Goal: Navigation & Orientation: Understand site structure

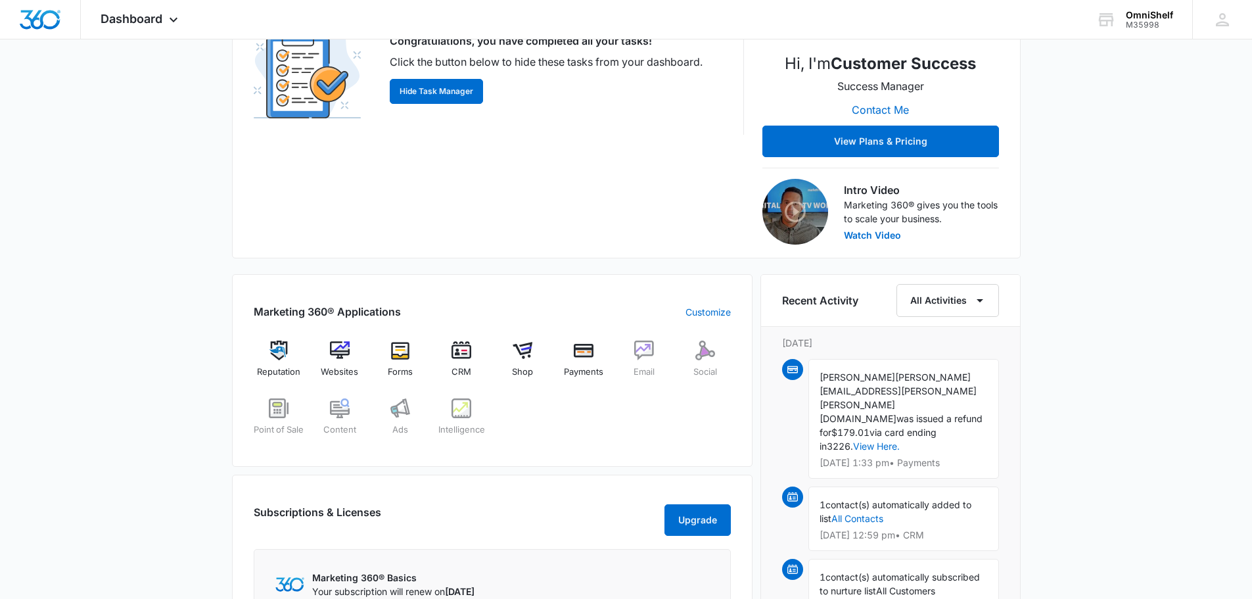
scroll to position [263, 0]
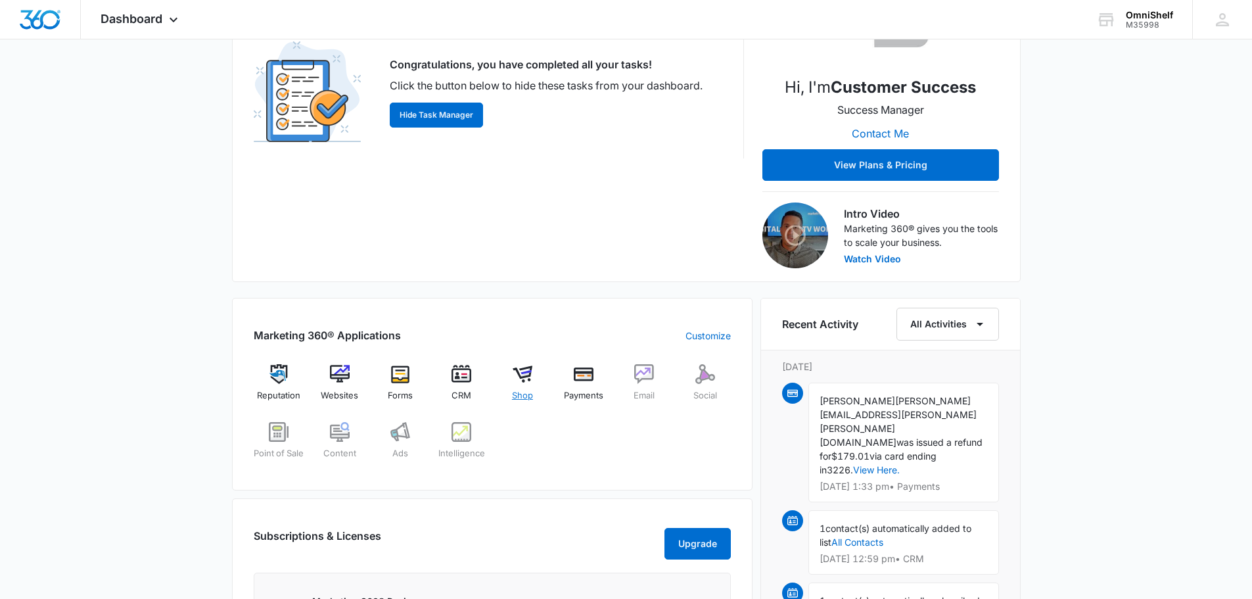
click at [521, 398] on span "Shop" at bounding box center [522, 395] width 21 height 13
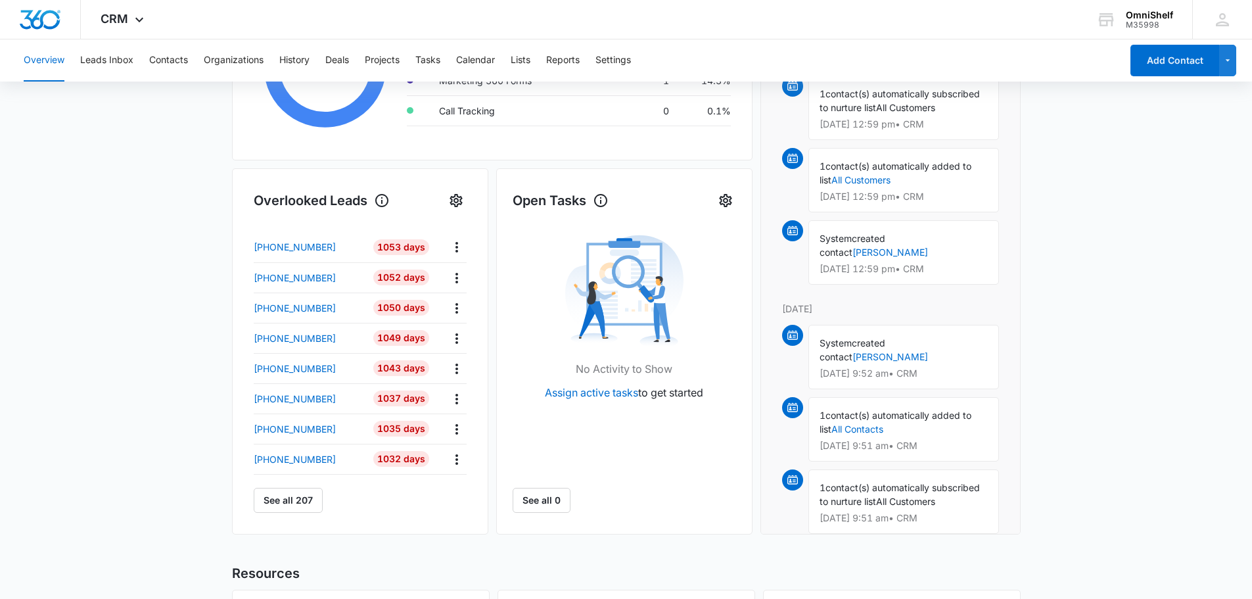
scroll to position [394, 0]
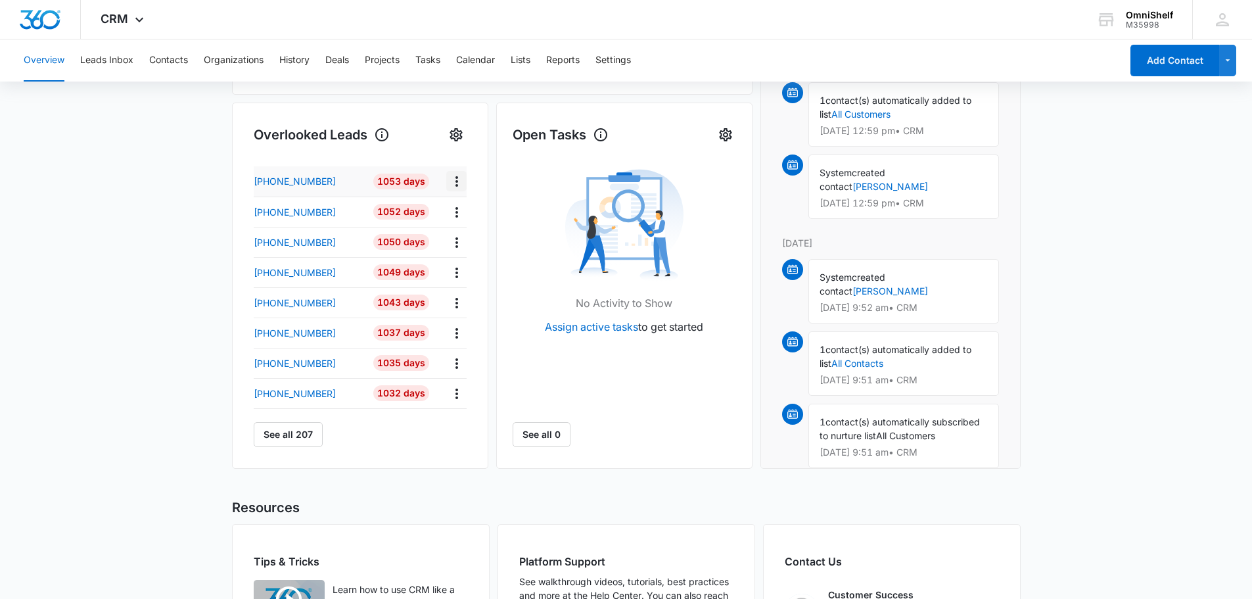
click at [456, 185] on icon "Actions" at bounding box center [456, 181] width 3 height 11
click at [298, 435] on button "See all 207" at bounding box center [288, 434] width 69 height 25
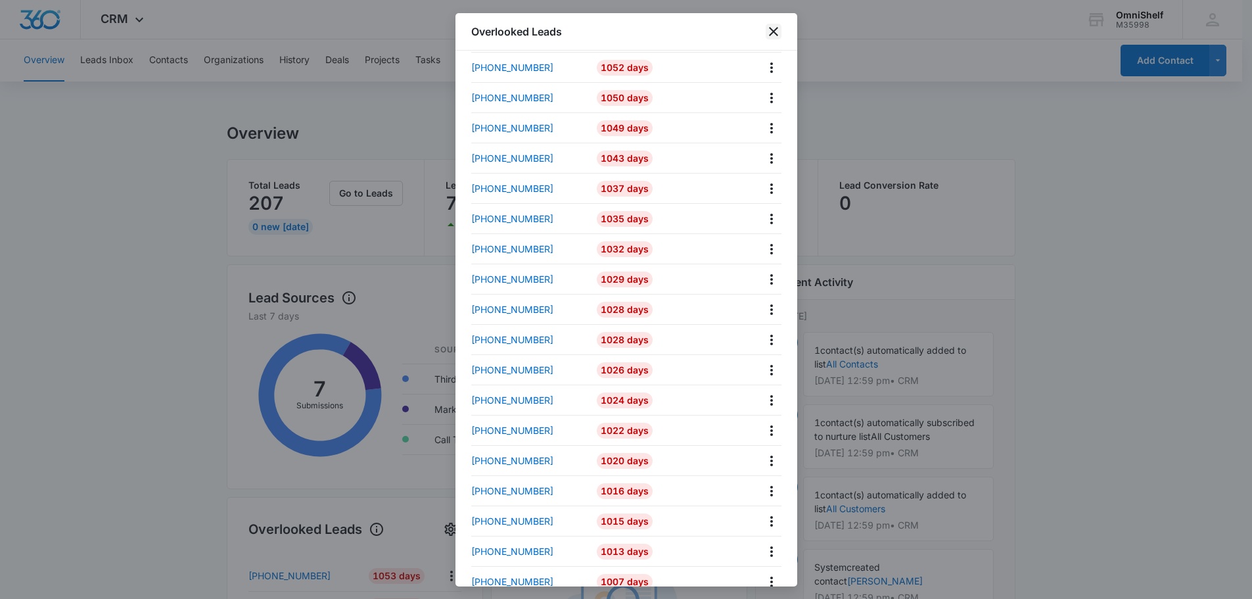
scroll to position [0, 0]
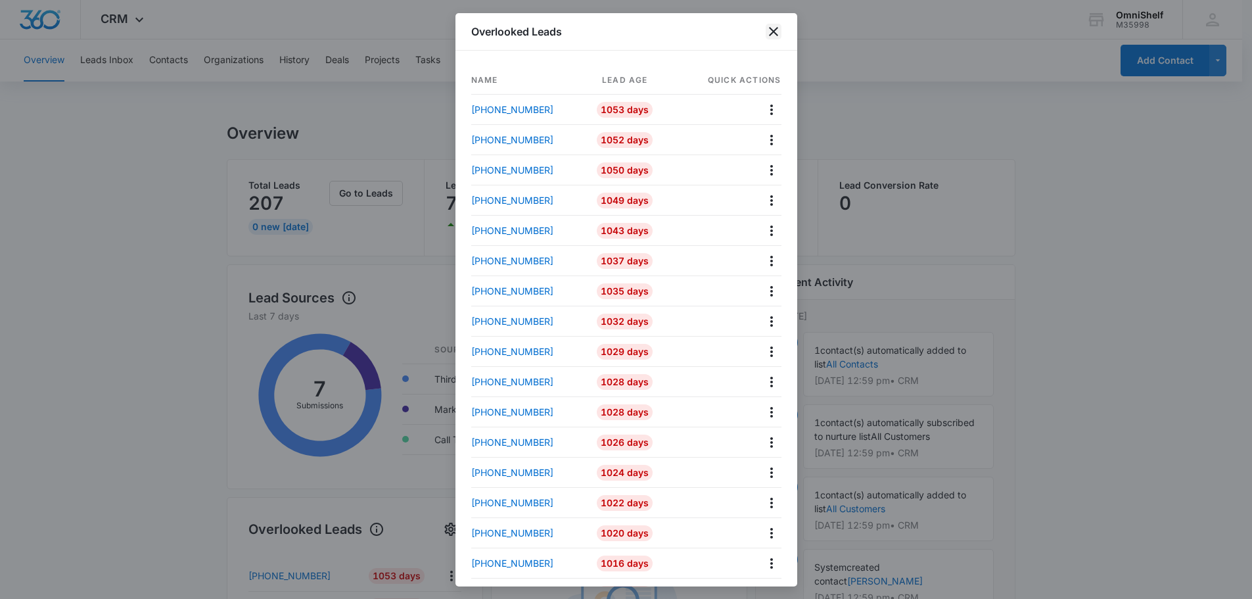
click at [776, 32] on icon "close" at bounding box center [774, 32] width 16 height 16
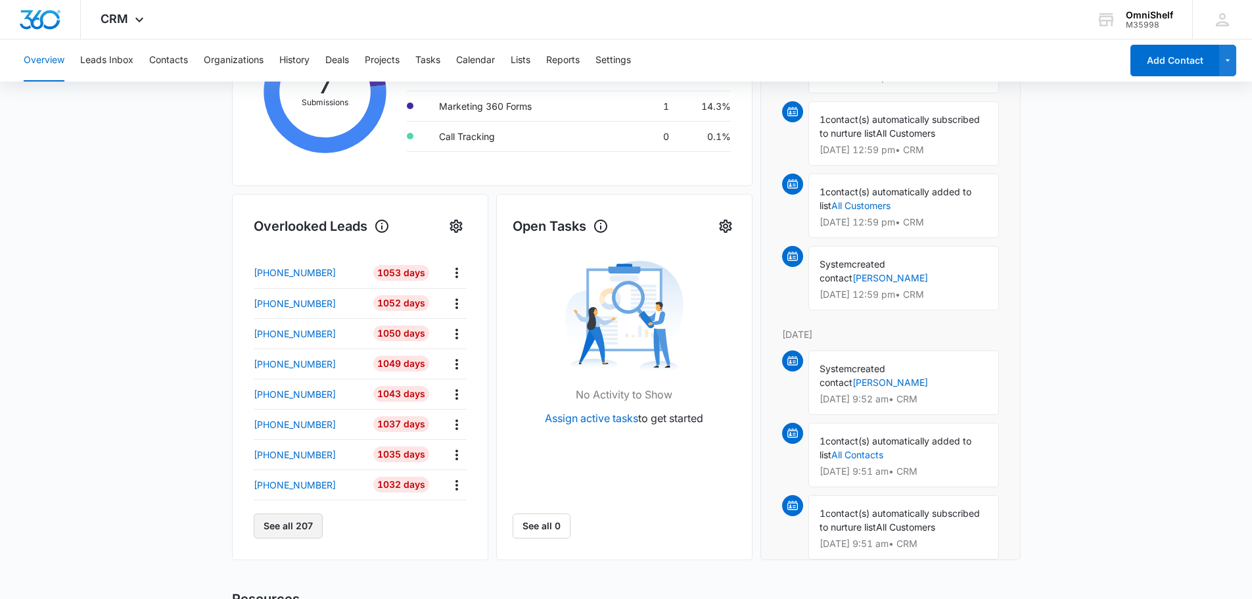
scroll to position [74, 0]
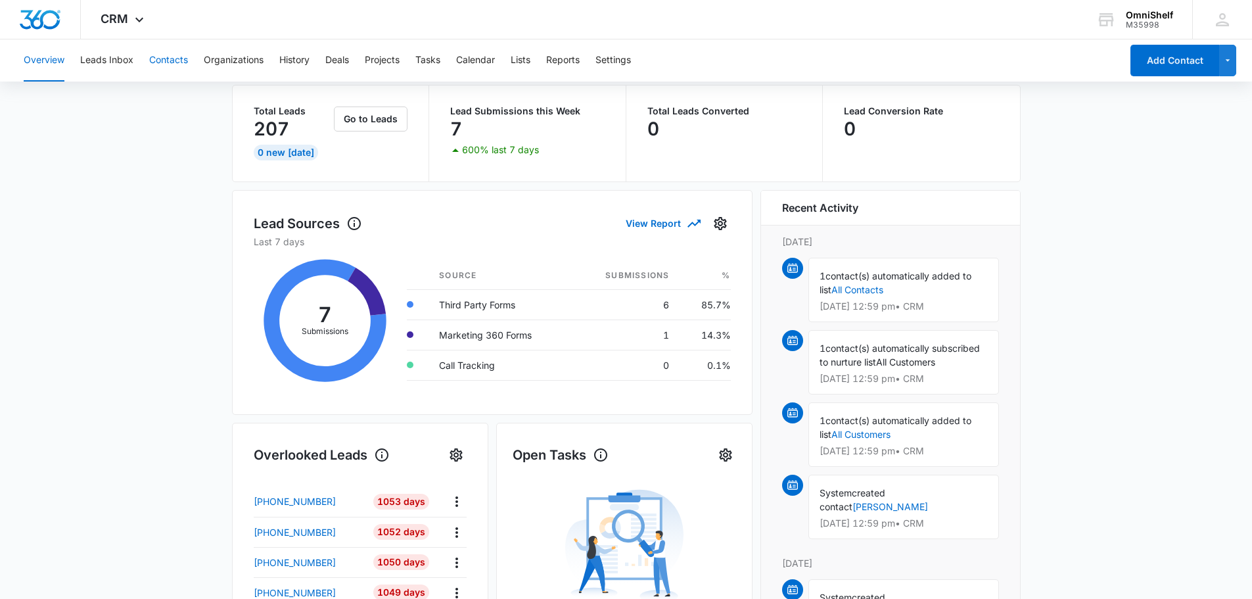
click at [174, 68] on button "Contacts" at bounding box center [168, 60] width 39 height 42
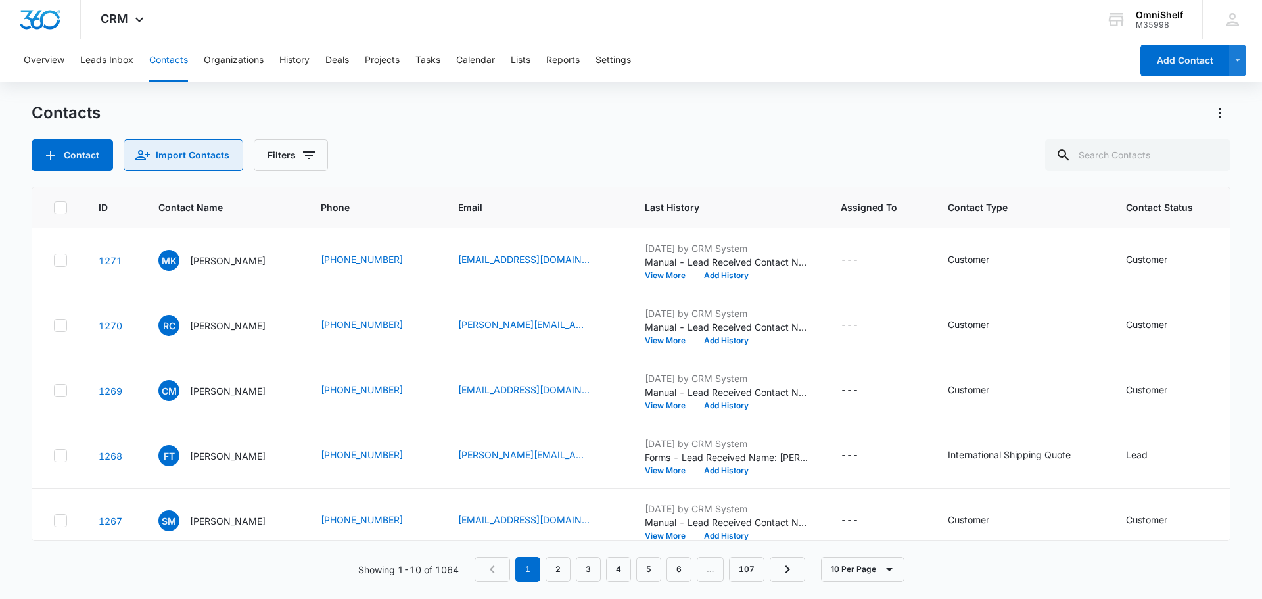
click at [191, 159] on button "Import Contacts" at bounding box center [184, 155] width 120 height 32
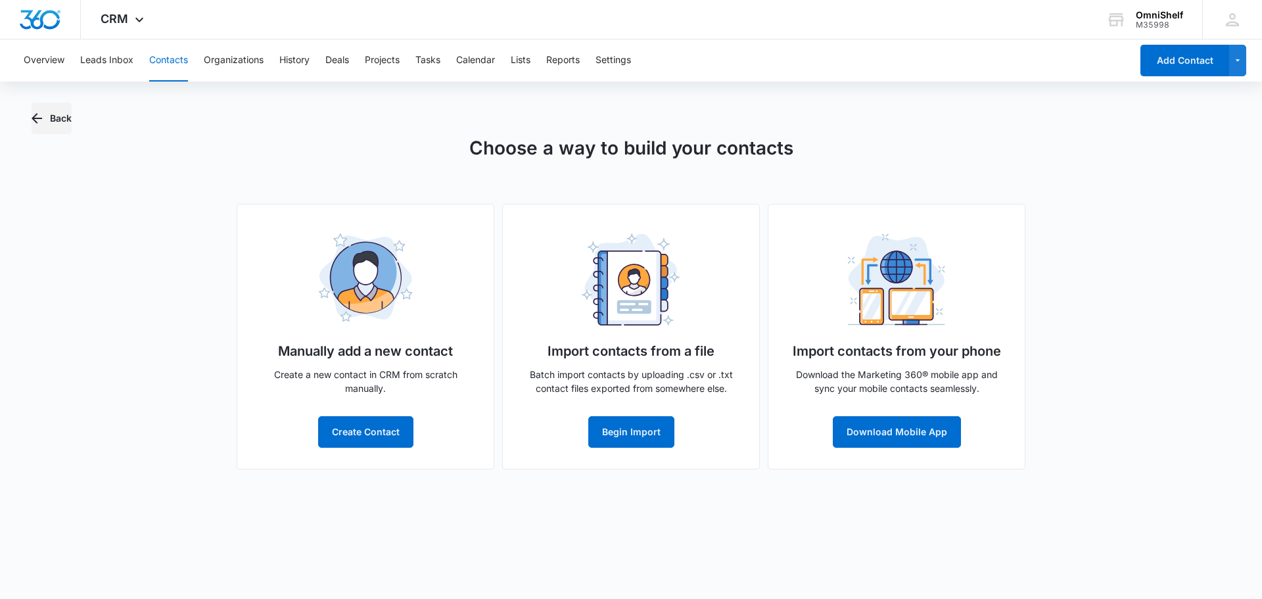
click at [52, 122] on button "Back" at bounding box center [52, 119] width 40 height 32
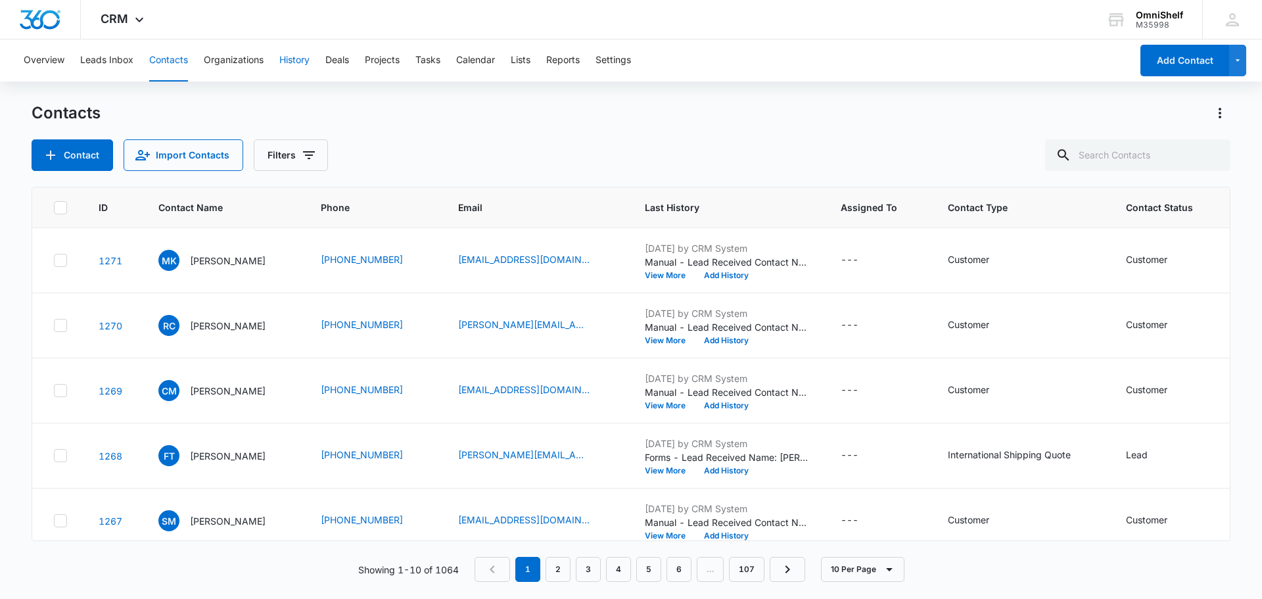
click at [308, 66] on button "History" at bounding box center [294, 60] width 30 height 42
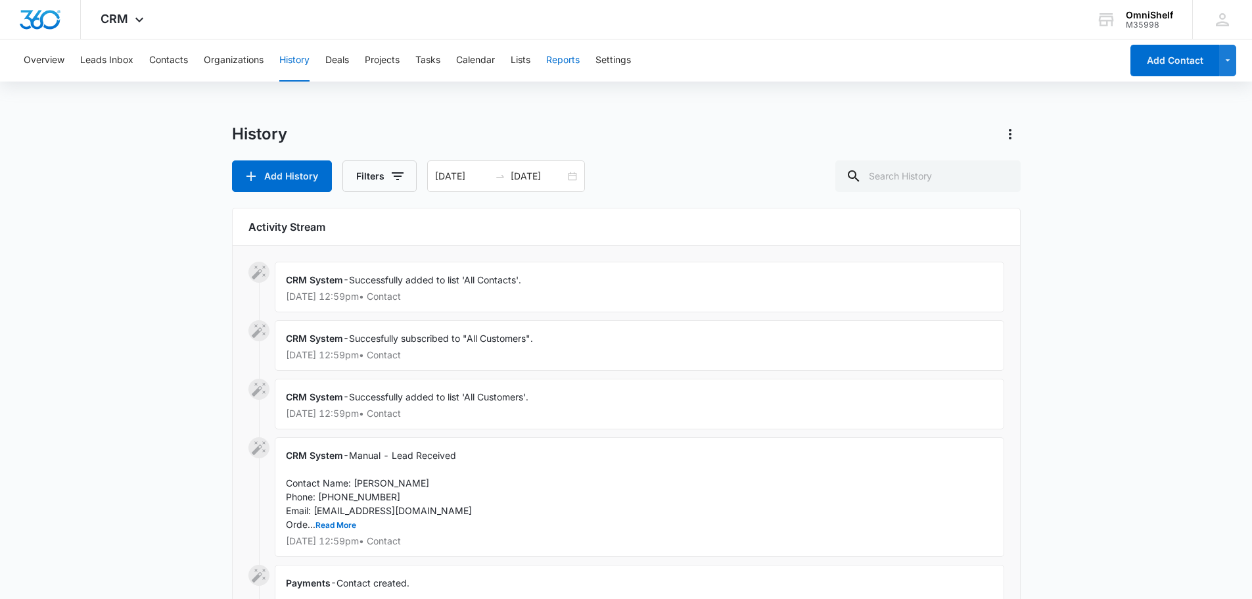
click at [564, 62] on button "Reports" at bounding box center [563, 60] width 34 height 42
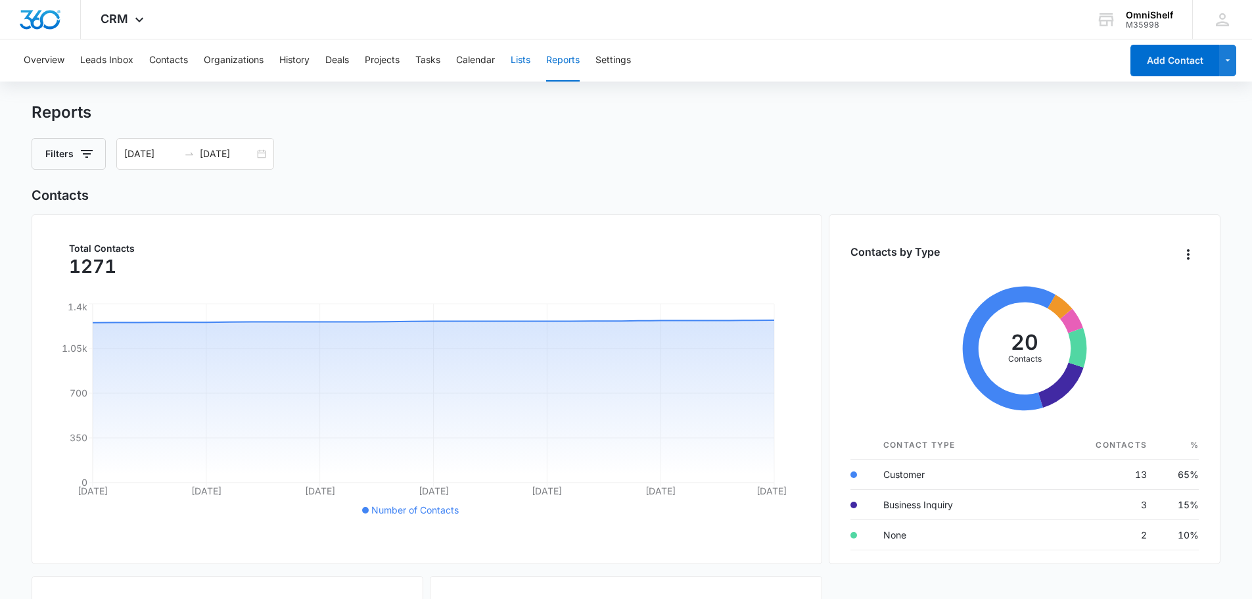
click at [523, 60] on button "Lists" at bounding box center [521, 60] width 20 height 42
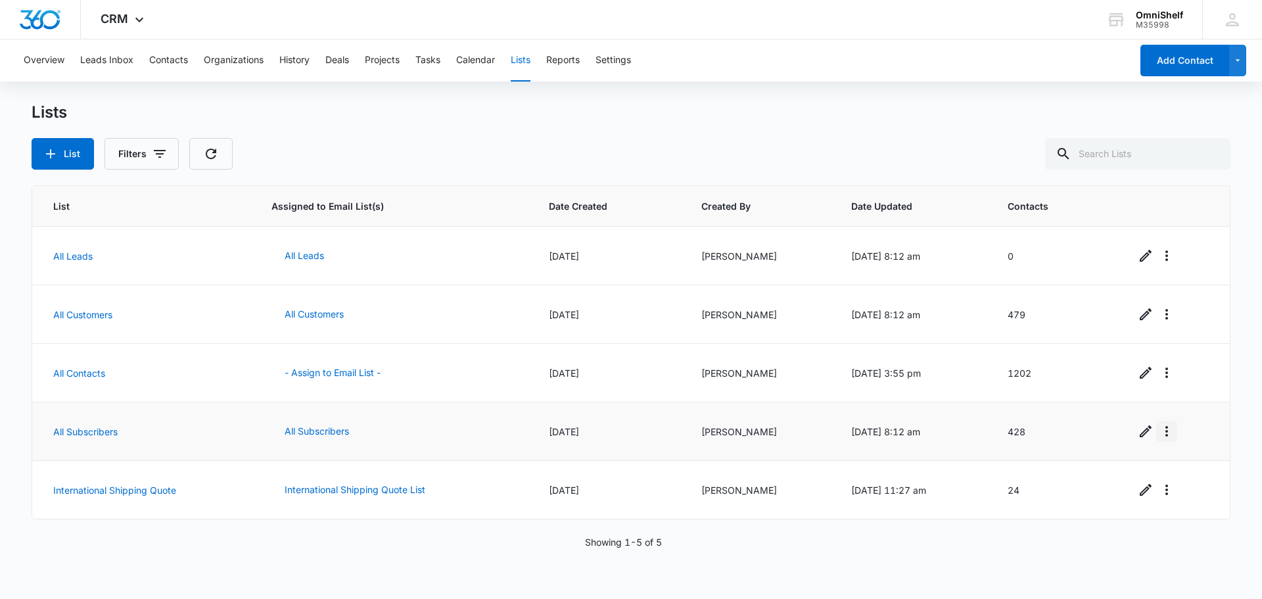
click at [1163, 435] on icon "Overflow Menu" at bounding box center [1166, 431] width 16 height 16
click at [130, 26] on div "CRM Apps Reputation Websites Forms CRM Email Social Shop Payments POS Content A…" at bounding box center [124, 19] width 86 height 39
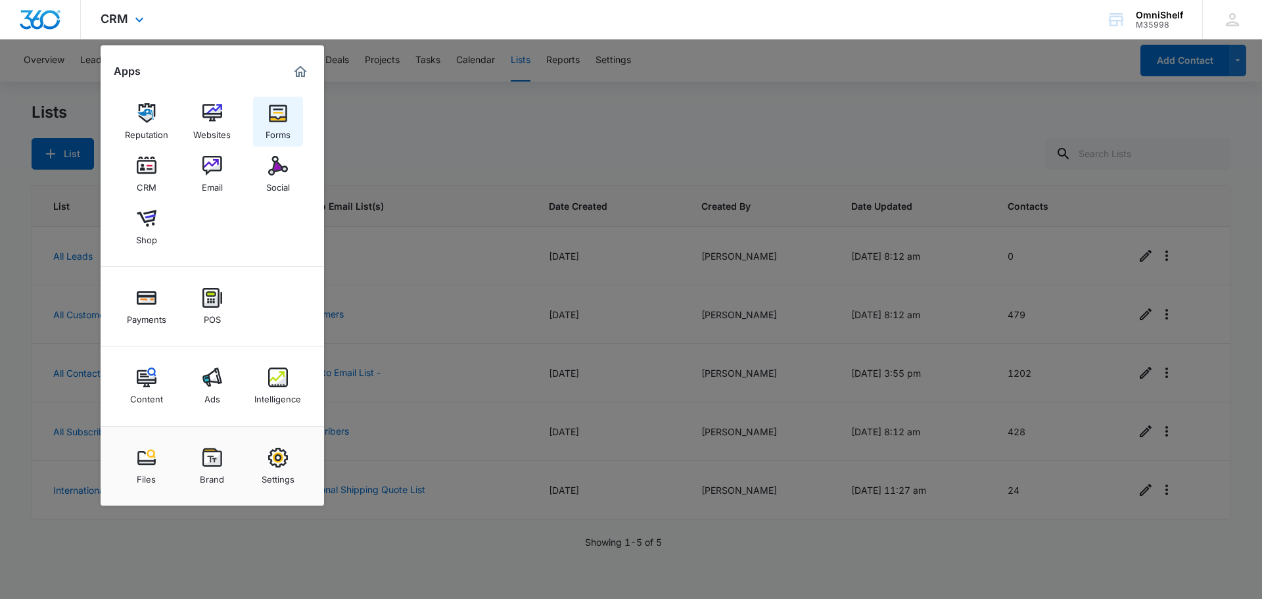
click at [286, 126] on div "Forms" at bounding box center [277, 131] width 25 height 17
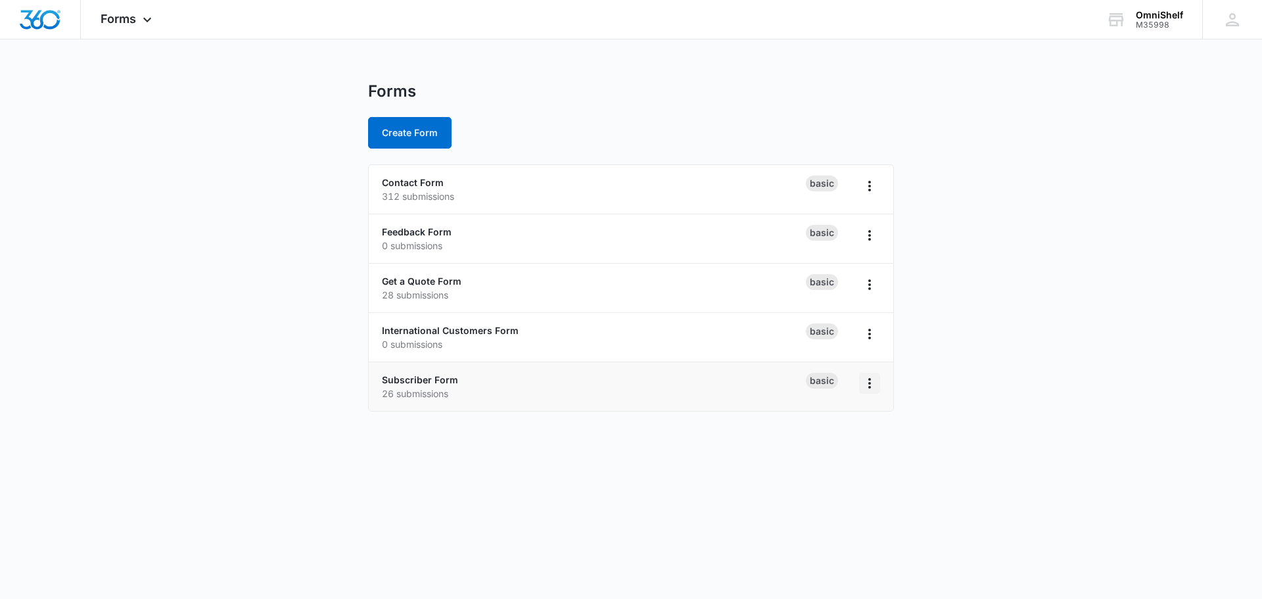
click at [874, 385] on icon "Overflow Menu" at bounding box center [869, 383] width 16 height 16
click at [136, 12] on div "Forms Apps Reputation Websites Forms CRM Email Social Shop Payments POS Content…" at bounding box center [128, 19] width 94 height 39
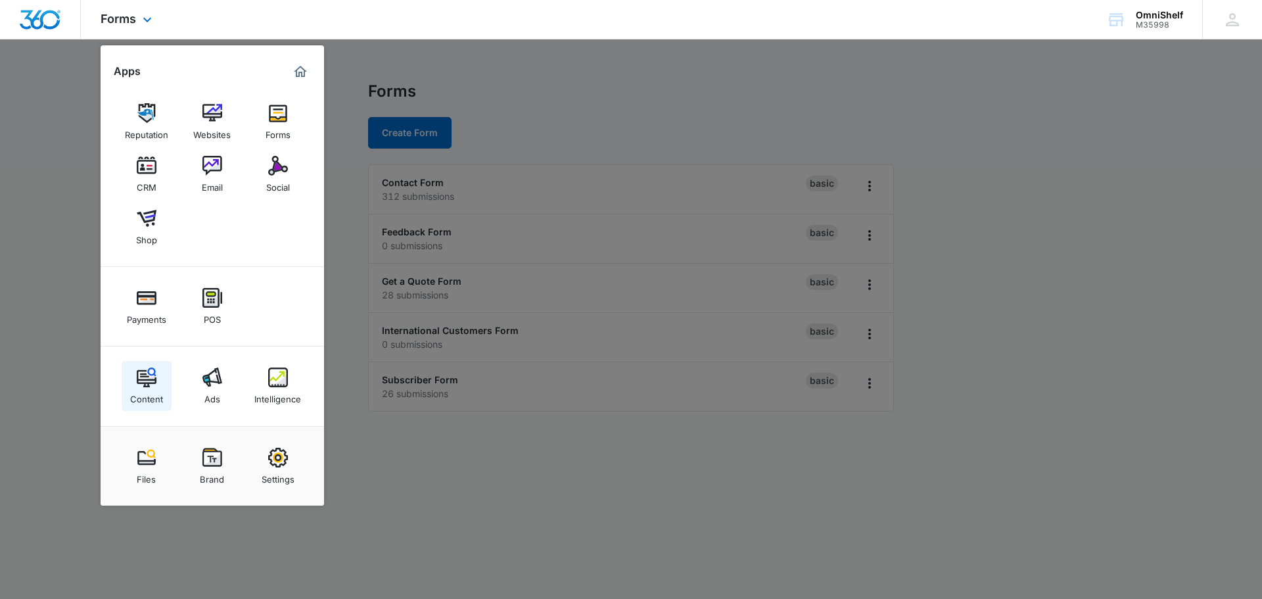
click at [147, 387] on div "Content" at bounding box center [146, 395] width 33 height 17
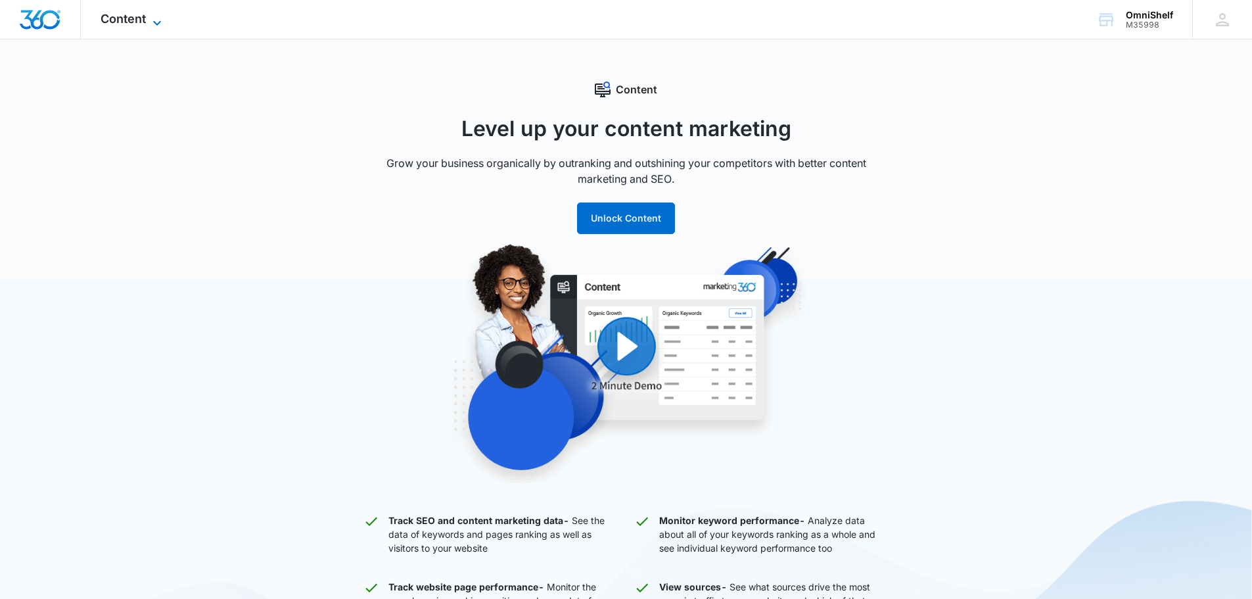
click at [155, 24] on icon at bounding box center [157, 23] width 16 height 16
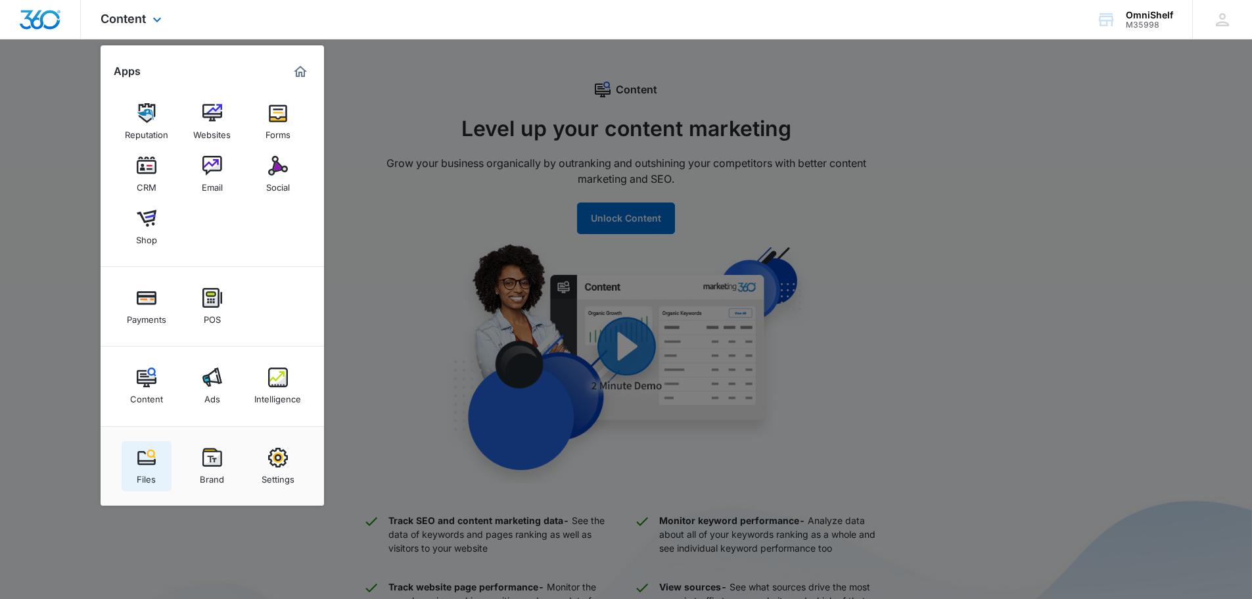
click at [155, 463] on img at bounding box center [147, 457] width 20 height 20
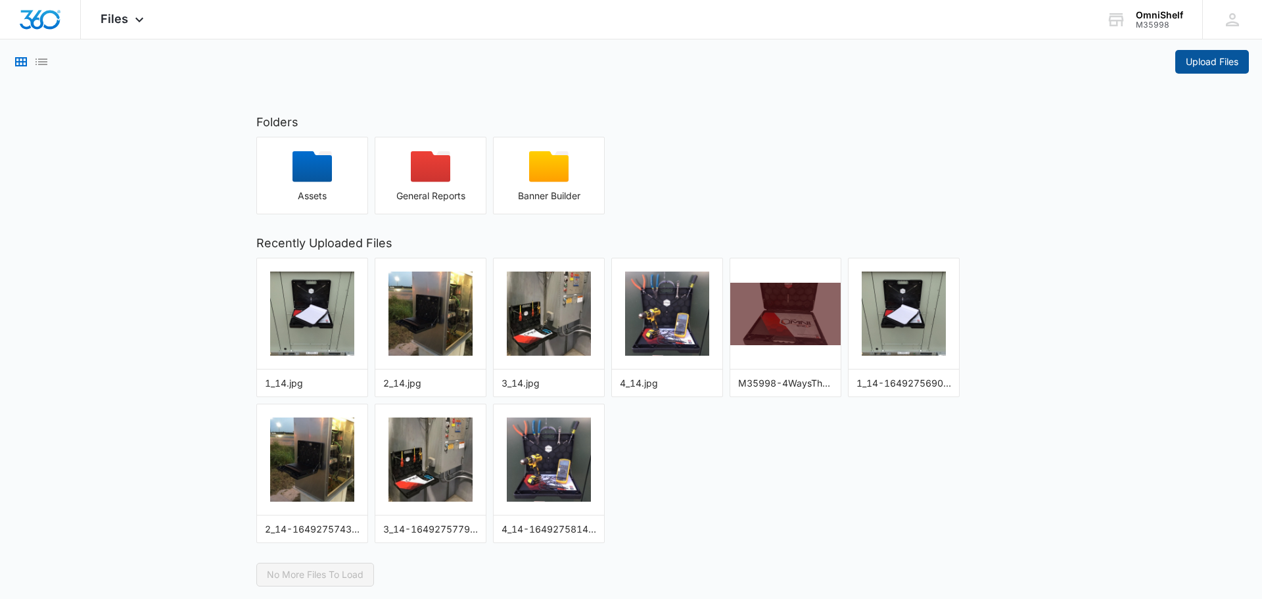
click at [1201, 70] on button "Upload Files" at bounding box center [1212, 62] width 74 height 24
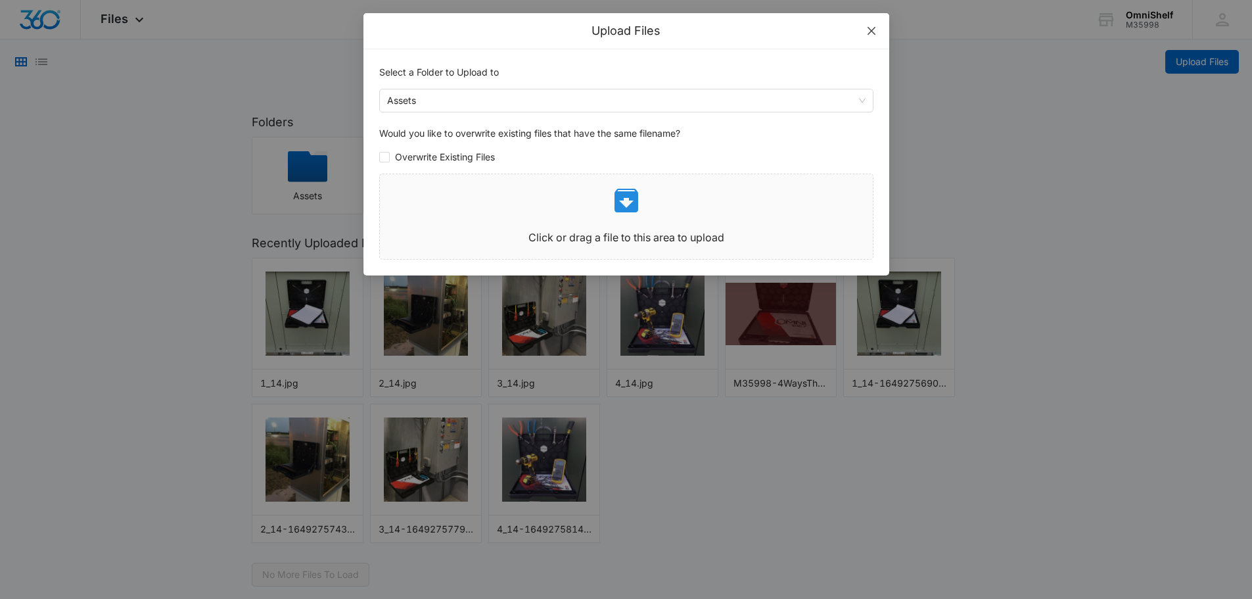
click at [874, 32] on icon "close" at bounding box center [871, 31] width 11 height 11
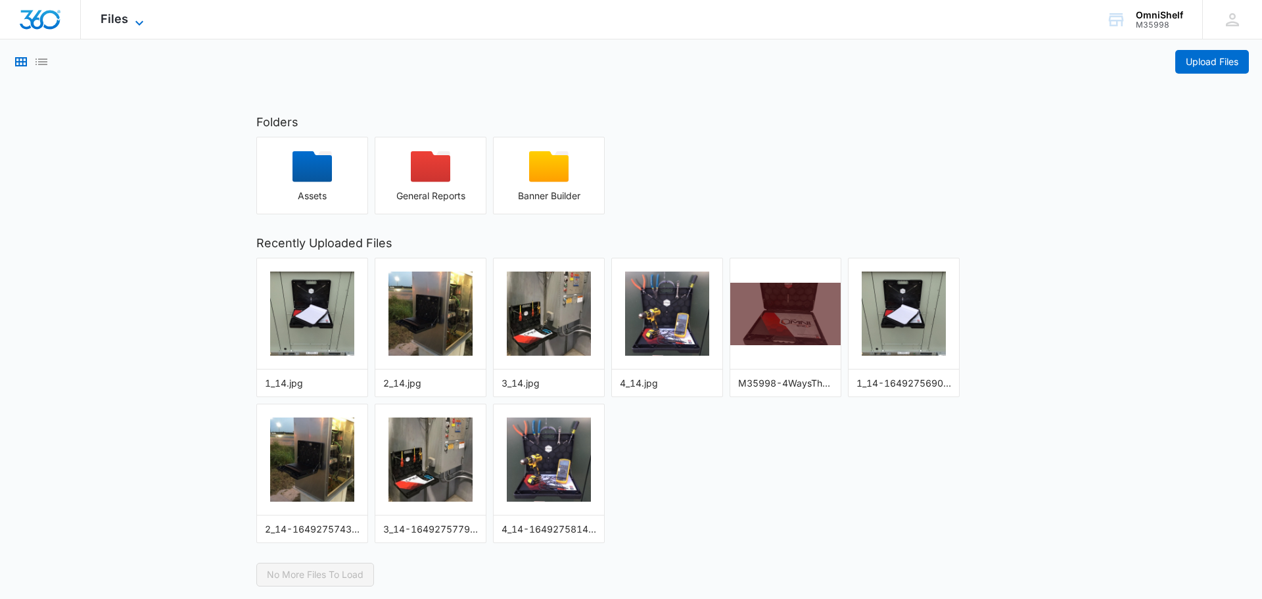
click at [110, 16] on span "Files" at bounding box center [115, 19] width 28 height 14
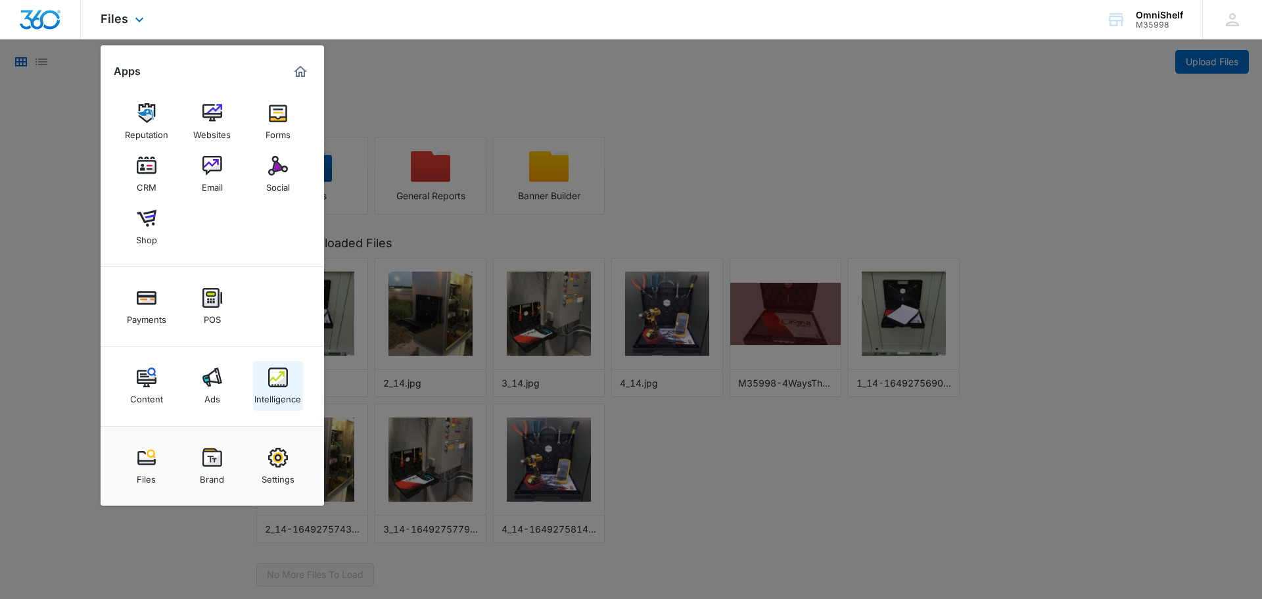
click at [275, 384] on img at bounding box center [278, 377] width 20 height 20
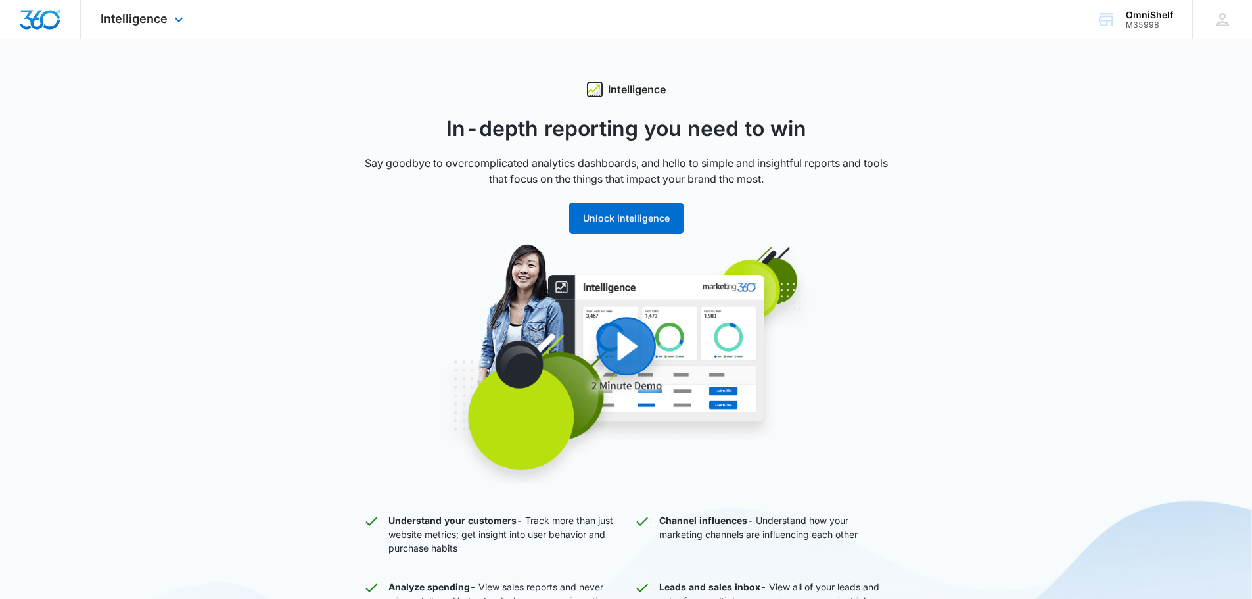
click at [168, 19] on div "Intelligence Apps Reputation Websites Forms CRM Email Social Shop Payments POS …" at bounding box center [144, 19] width 126 height 39
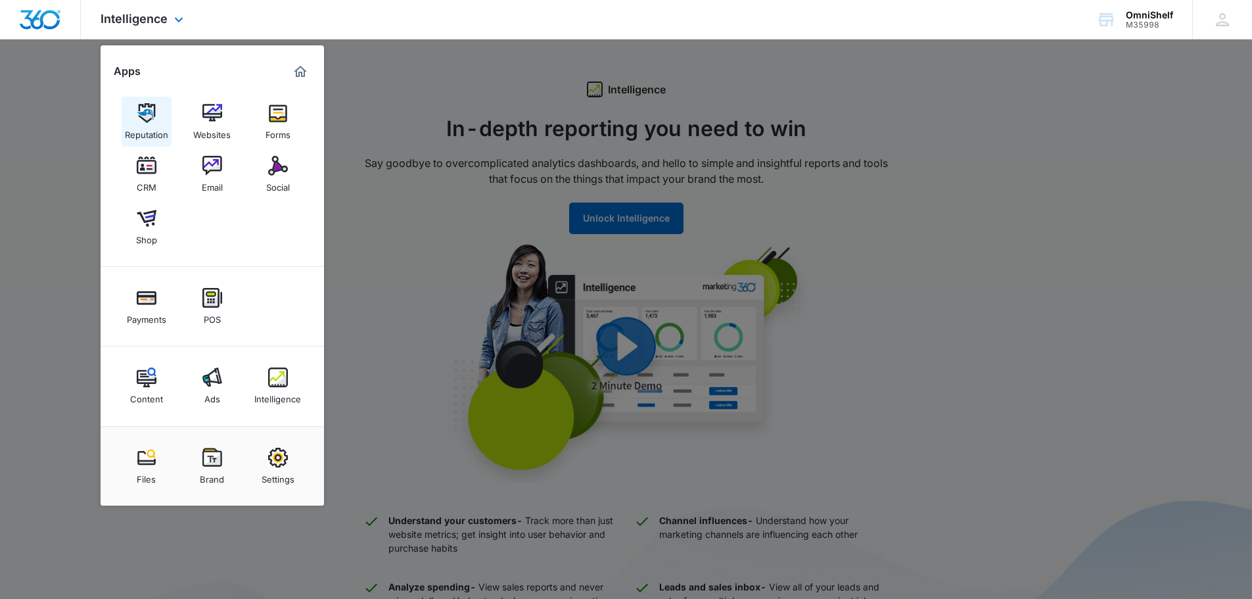
click at [143, 123] on div "Reputation" at bounding box center [146, 131] width 43 height 17
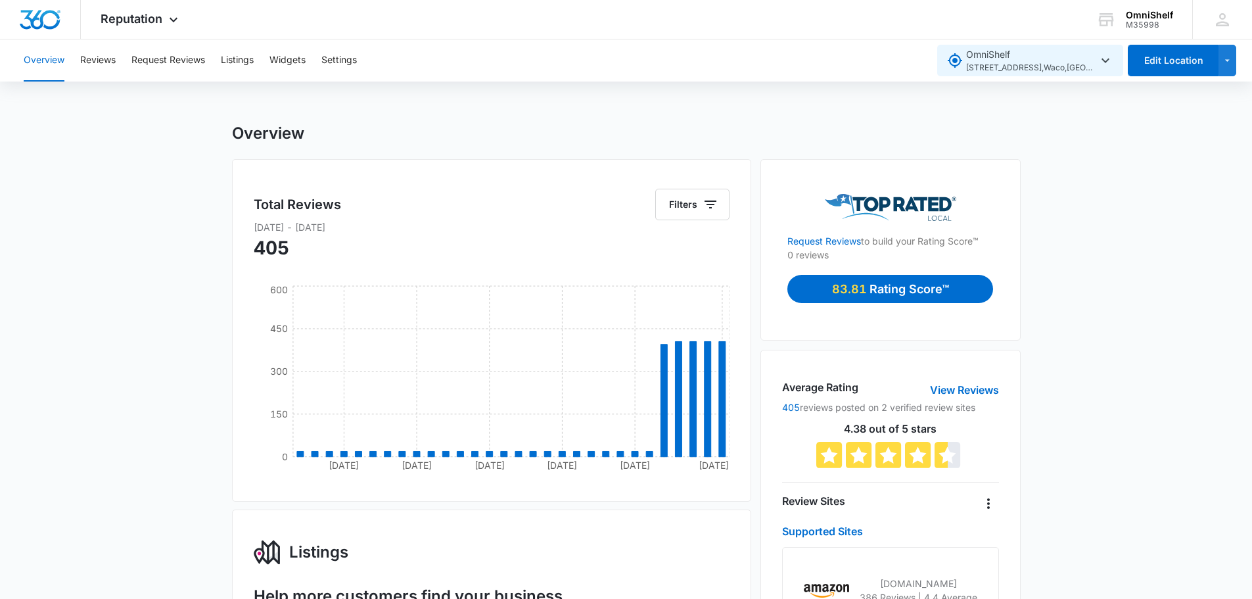
click at [1064, 65] on span "[STREET_ADDRESS]" at bounding box center [1031, 68] width 131 height 12
click at [151, 23] on span "Reputation" at bounding box center [132, 19] width 62 height 14
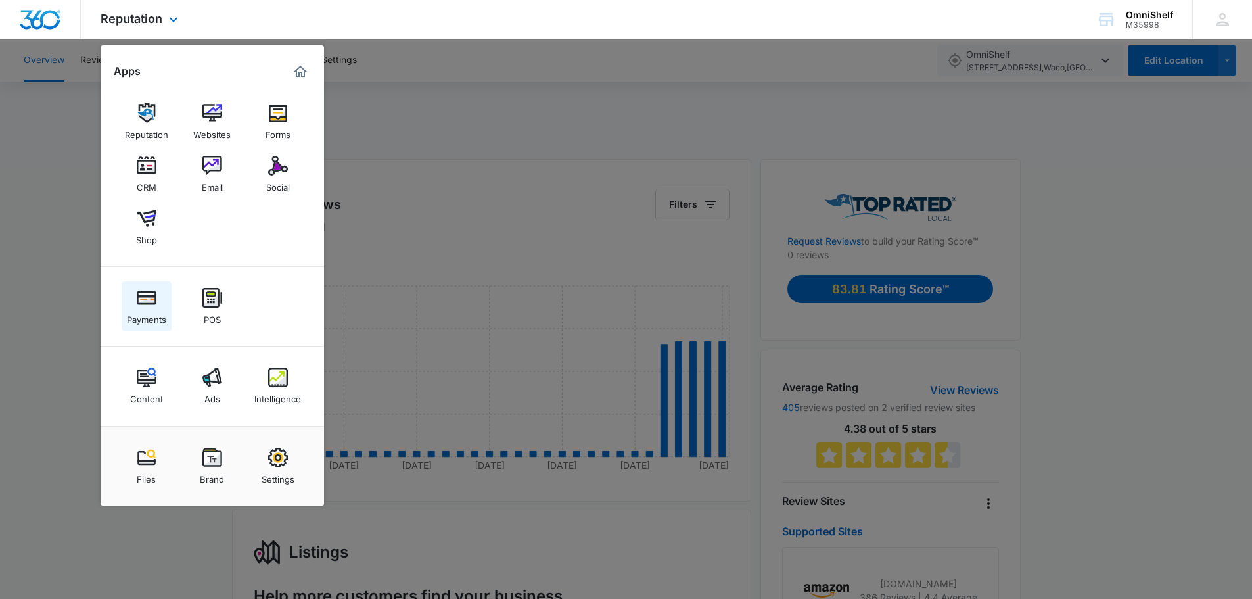
click at [147, 298] on img at bounding box center [147, 298] width 20 height 20
